Goal: Transaction & Acquisition: Purchase product/service

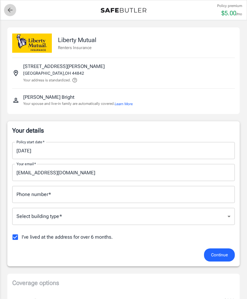
click at [5, 9] on link "back to quotes" at bounding box center [10, 10] width 12 height 12
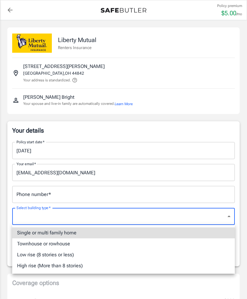
click at [202, 232] on li "Single or multi family home" at bounding box center [123, 232] width 222 height 11
type input "singlefamily"
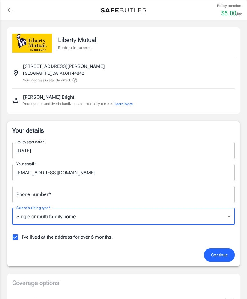
click at [219, 251] on span "Continue" at bounding box center [219, 255] width 17 height 8
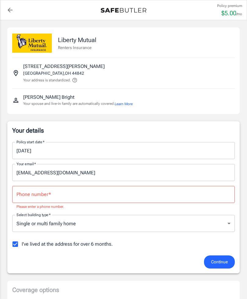
click at [71, 195] on input "Phone number   *" at bounding box center [123, 194] width 222 height 17
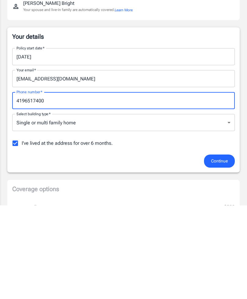
type input "4196517400"
click at [220, 251] on span "Continue" at bounding box center [219, 255] width 17 height 8
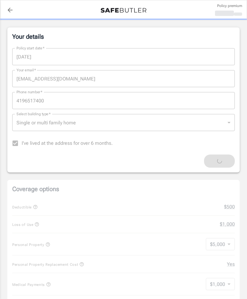
click at [246, 248] on div "Liberty Mutual Renters Insurance 105 N MOUNT VERNON AVE LOUDONVILLE , OH 44842 …" at bounding box center [123, 271] width 247 height 690
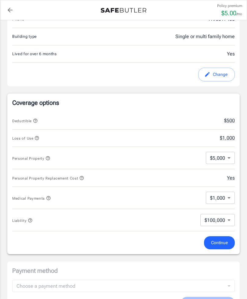
scroll to position [188, 0]
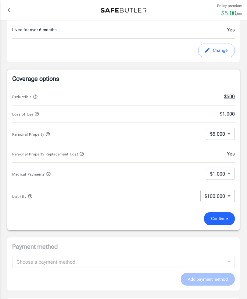
click at [226, 134] on body "Policy premium $ 5.00 /mo Liberty Mutual Renters Insurance 105 N MOUNT VERNON A…" at bounding box center [123, 197] width 247 height 770
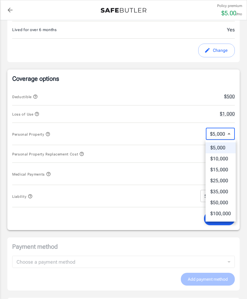
click at [222, 212] on li "$100,000" at bounding box center [220, 213] width 30 height 11
type input "100000"
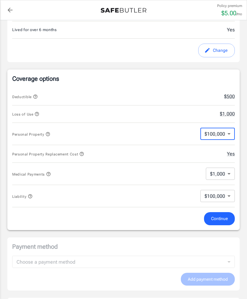
click at [219, 216] on span "Continue" at bounding box center [219, 219] width 17 height 8
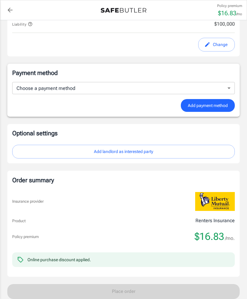
scroll to position [350, 0]
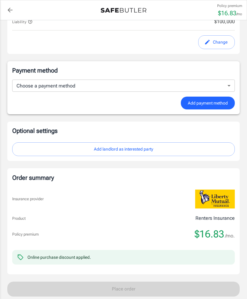
click at [127, 143] on button "Add landlord as interested party" at bounding box center [123, 149] width 222 height 14
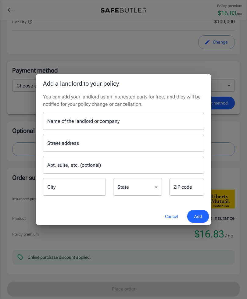
click at [232, 146] on div "Add a landlord to your policy You can add your landlord as an interested party …" at bounding box center [123, 149] width 247 height 299
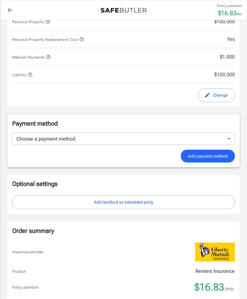
scroll to position [287, 0]
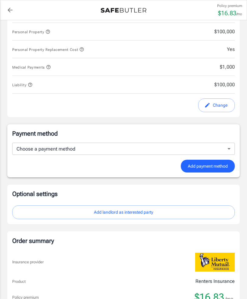
click at [227, 150] on body "Policy premium $ 16.83 /mo Liberty Mutual Renters Insurance 105 N MOUNT VERNON …" at bounding box center [123, 91] width 247 height 757
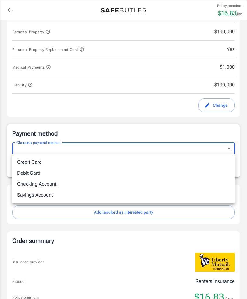
click at [162, 105] on div at bounding box center [123, 149] width 247 height 299
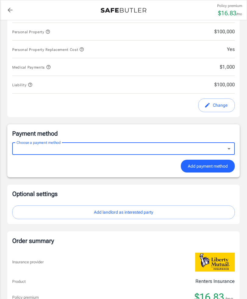
click at [227, 65] on span "$1,000" at bounding box center [207, 66] width 53 height 7
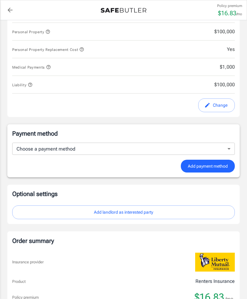
click at [222, 66] on span "$1,000" at bounding box center [207, 66] width 53 height 7
click at [235, 49] on div "Coverage options Deductible $500 Loss of Use $20,000 Personal Property $100,000…" at bounding box center [123, 43] width 232 height 147
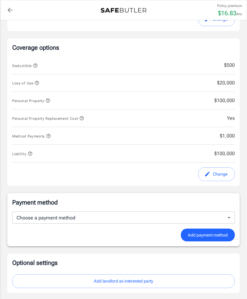
scroll to position [0, 0]
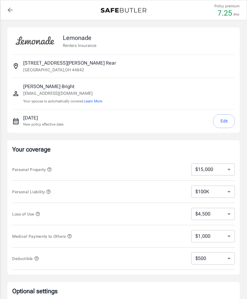
select select "15000"
select select "500"
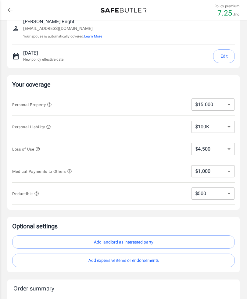
scroll to position [66, 0]
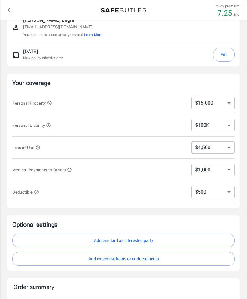
click at [231, 98] on select "$10,000 $15,000 $20,000 $25,000 $30,000 $40,000 $50,000 $100K $150K $200K $250K" at bounding box center [213, 103] width 44 height 12
select select "100000"
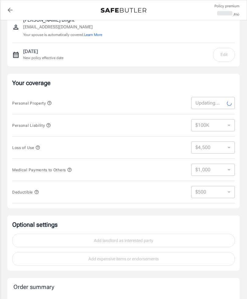
select select "100000"
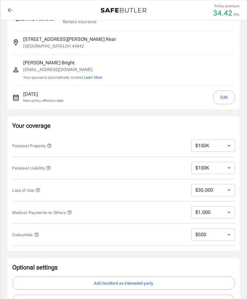
scroll to position [28, 0]
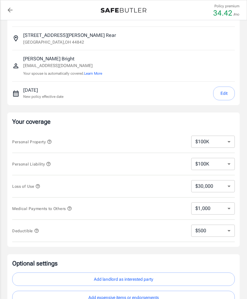
click at [224, 183] on select "$30,000 $39,000 $51,000 $63,000 $78,000 $99,000 $123K $153K $189K $198K" at bounding box center [213, 186] width 44 height 12
select select "153000"
click at [227, 183] on select "$30,000 $39,000 $51,000 $63,000 $78,000 $99,000 $123K $153K $189K $198K" at bounding box center [213, 186] width 44 height 12
select select "30000"
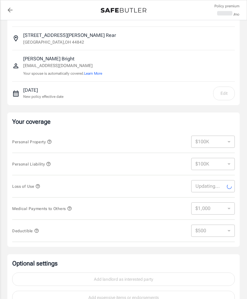
click at [138, 298] on div "Optional settings Add landlord as interested party Add expensive items or endor…" at bounding box center [123, 281] width 232 height 55
select select "30000"
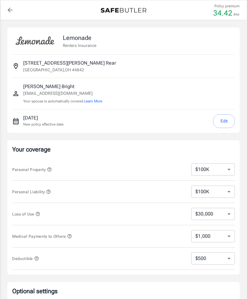
select select "100000"
select select "500"
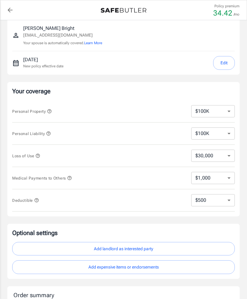
scroll to position [58, 0]
